Goal: Task Accomplishment & Management: Manage account settings

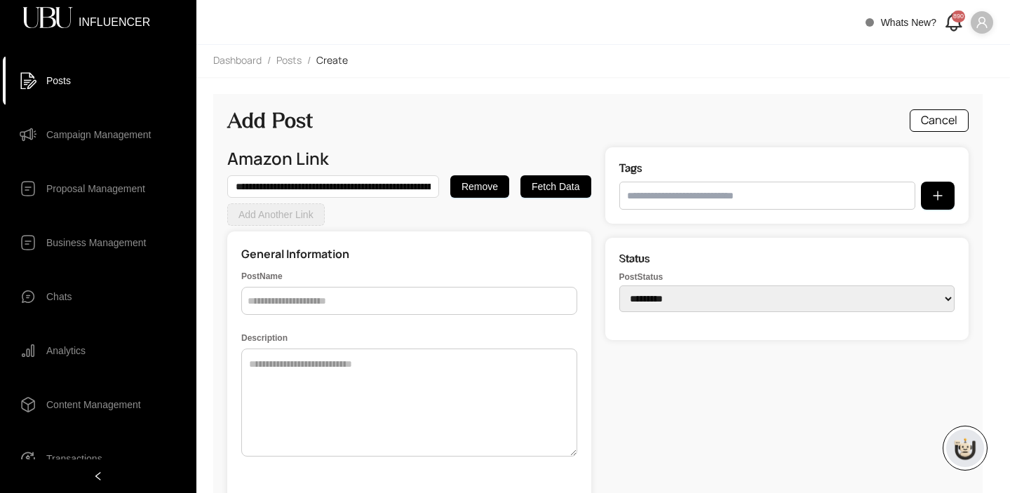
click at [985, 24] on icon "user" at bounding box center [981, 22] width 11 height 11
click at [905, 55] on span "Profile" at bounding box center [939, 50] width 85 height 15
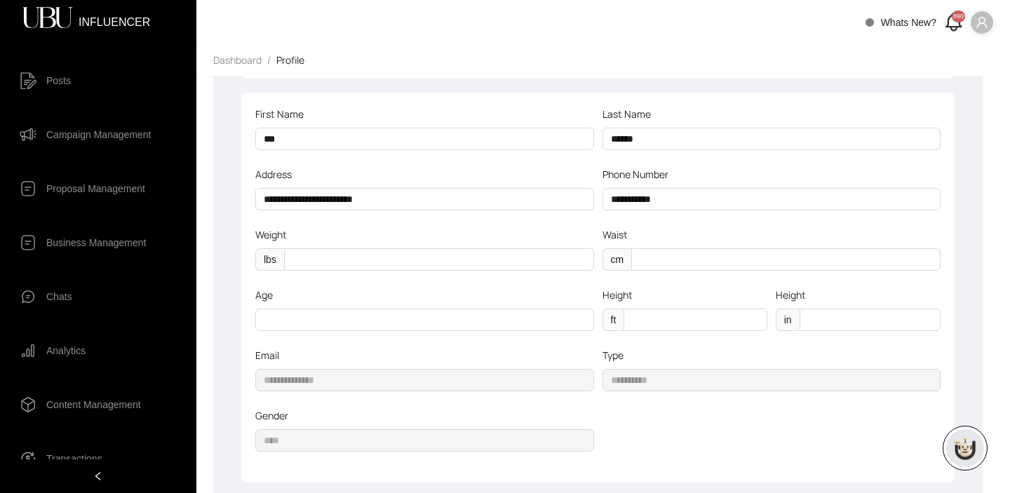
scroll to position [98, 0]
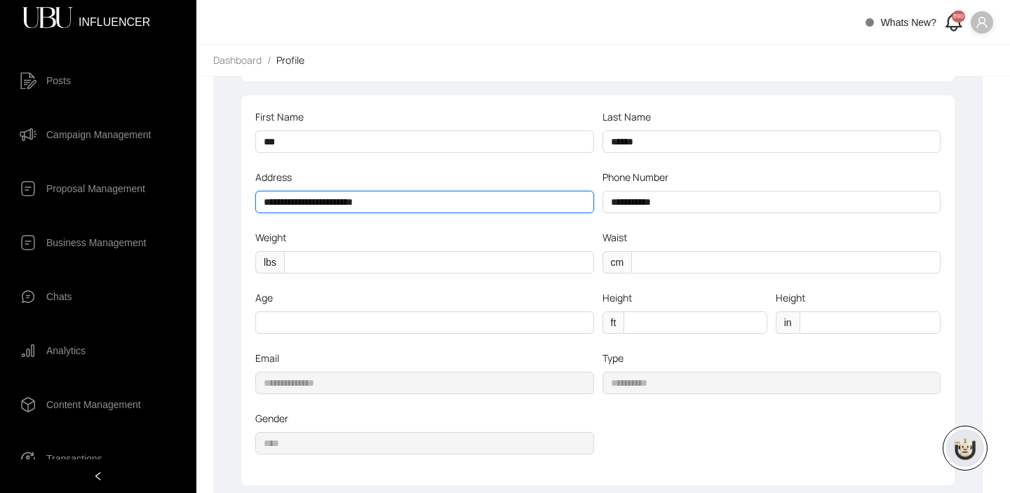
click at [426, 200] on input "**********" at bounding box center [424, 202] width 339 height 22
drag, startPoint x: 426, startPoint y: 200, endPoint x: 286, endPoint y: 198, distance: 140.3
click at [286, 198] on input "**********" at bounding box center [424, 202] width 339 height 22
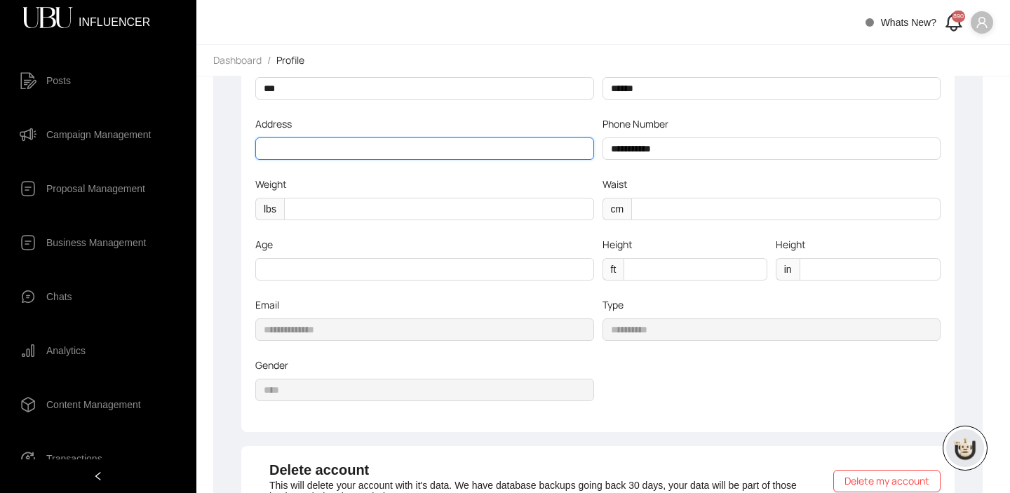
scroll to position [0, 0]
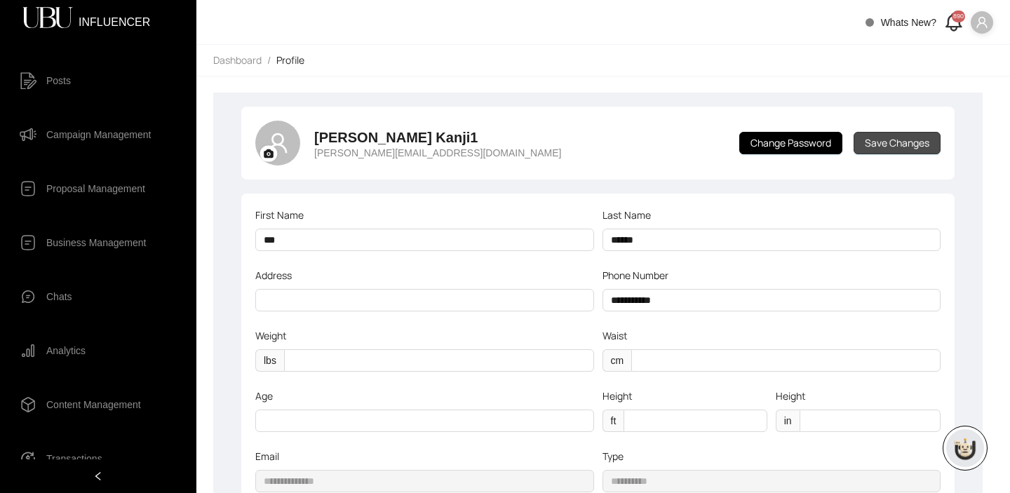
click at [894, 144] on span "Save Changes" at bounding box center [897, 142] width 65 height 15
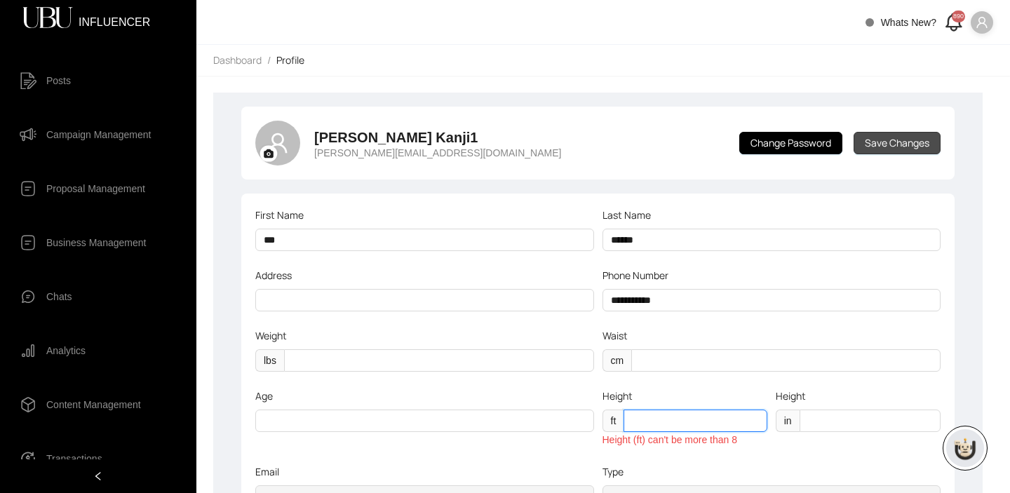
type input "*"
click at [904, 148] on span "Save Changes" at bounding box center [897, 142] width 65 height 15
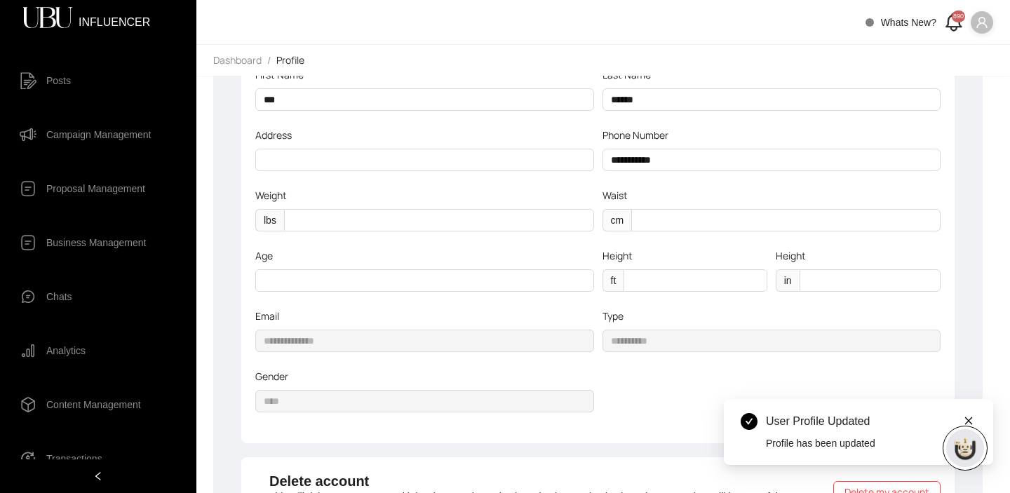
scroll to position [142, 0]
